Goal: Navigation & Orientation: Go to known website

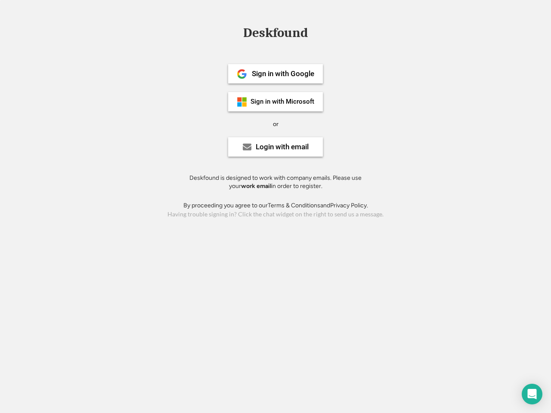
click at [275, 123] on div "or" at bounding box center [276, 124] width 6 height 9
click at [275, 34] on div "Deskfound" at bounding box center [275, 32] width 73 height 13
click at [235, 33] on div "Deskfound" at bounding box center [275, 34] width 551 height 16
click at [275, 34] on div "Deskfound" at bounding box center [275, 32] width 73 height 13
click at [275, 124] on div "or" at bounding box center [276, 124] width 6 height 9
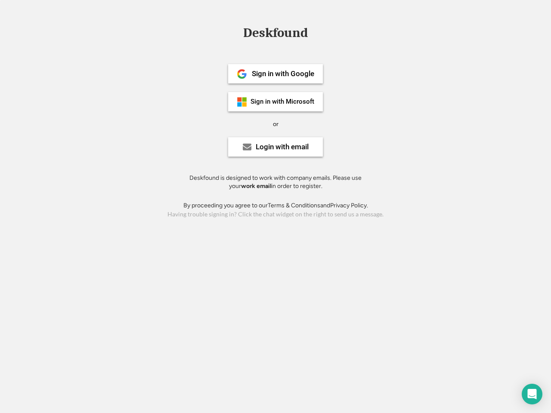
click at [275, 74] on div "Sign in with Google" at bounding box center [283, 73] width 62 height 7
click at [283, 74] on div "Sign in with Google" at bounding box center [283, 73] width 62 height 7
click at [242, 74] on img at bounding box center [242, 74] width 10 height 10
click at [275, 102] on div "Sign in with Microsoft" at bounding box center [283, 102] width 64 height 6
click at [283, 102] on div "Sign in with Microsoft" at bounding box center [283, 102] width 64 height 6
